Goal: Task Accomplishment & Management: Manage account settings

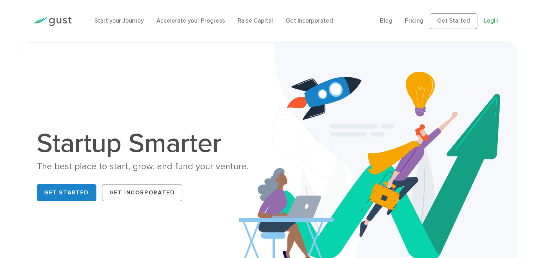
click at [491, 19] on link "Login" at bounding box center [491, 20] width 15 height 7
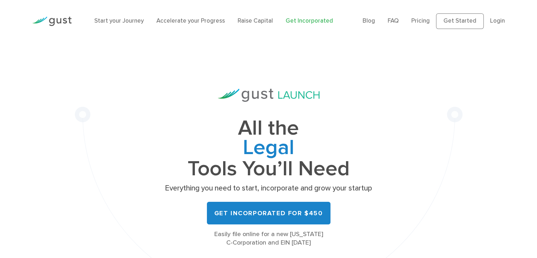
click at [488, 20] on ul "Blog FAQ Pricing Get Started Login Login" at bounding box center [434, 21] width 142 height 16
click at [491, 19] on link "Login" at bounding box center [497, 20] width 15 height 7
